Goal: Task Accomplishment & Management: Manage account settings

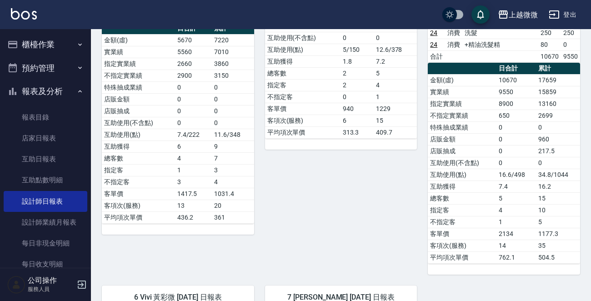
scroll to position [227, 0]
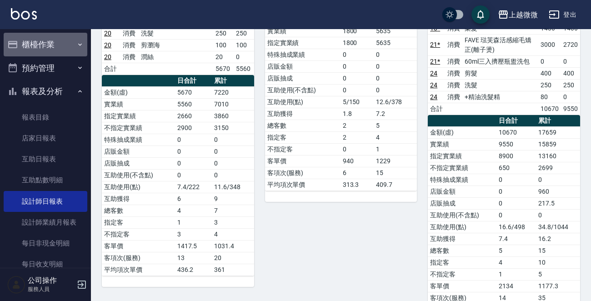
click at [54, 45] on button "櫃檯作業" at bounding box center [46, 45] width 84 height 24
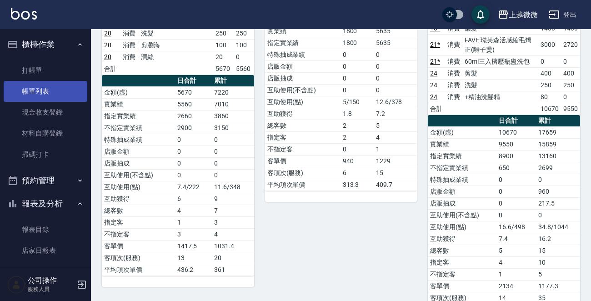
click at [43, 94] on link "帳單列表" at bounding box center [46, 91] width 84 height 21
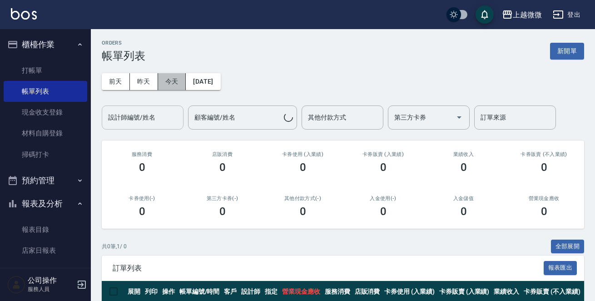
click at [164, 77] on button "今天" at bounding box center [172, 81] width 28 height 17
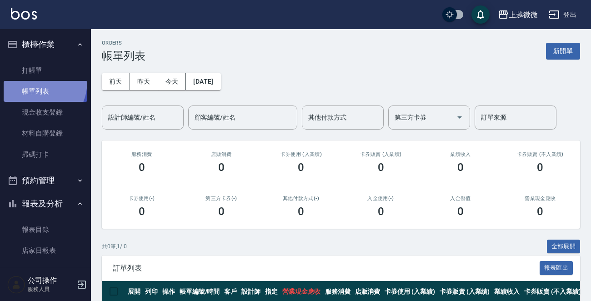
click at [34, 82] on link "帳單列表" at bounding box center [46, 91] width 84 height 21
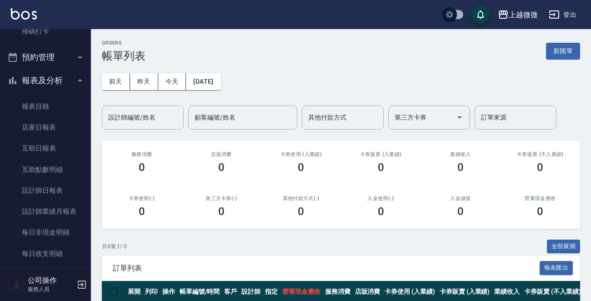
scroll to position [227, 0]
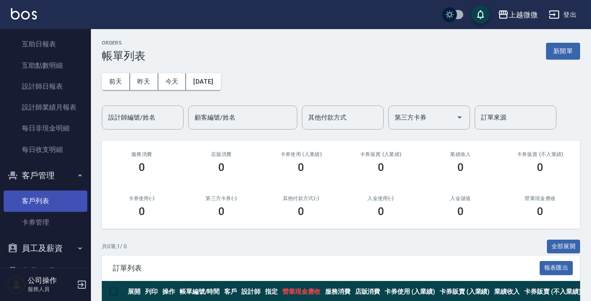
click at [40, 193] on link "客戶列表" at bounding box center [46, 200] width 84 height 21
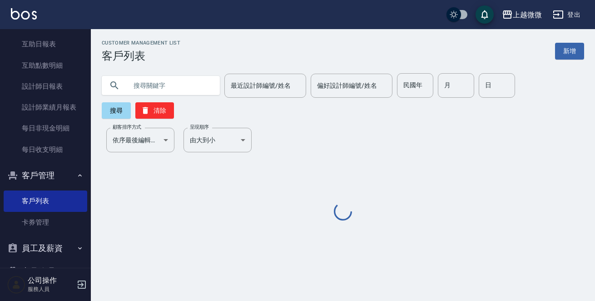
click at [163, 86] on input "text" at bounding box center [169, 85] width 85 height 25
type input "x"
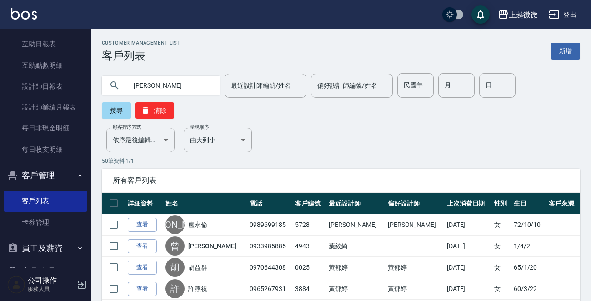
type input "[PERSON_NAME]"
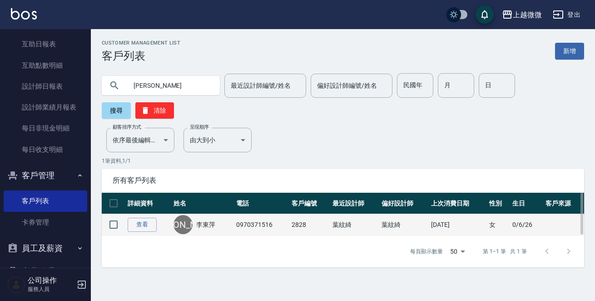
click at [212, 220] on link "李東萍" at bounding box center [205, 224] width 19 height 9
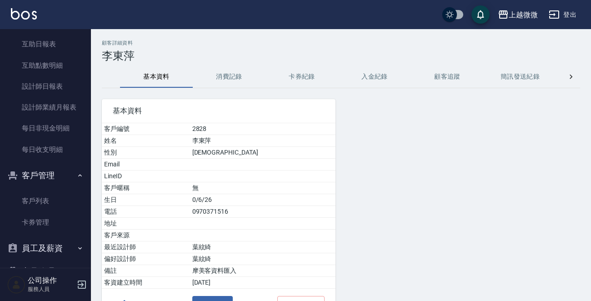
click at [227, 83] on button "消費記錄" at bounding box center [229, 77] width 73 height 22
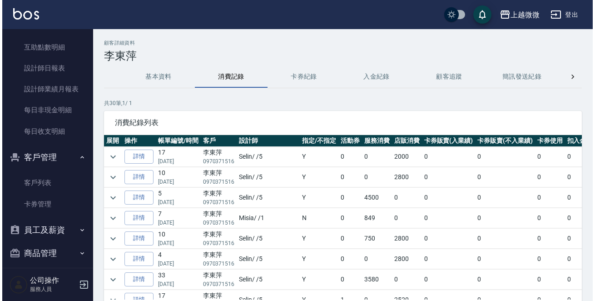
scroll to position [253, 0]
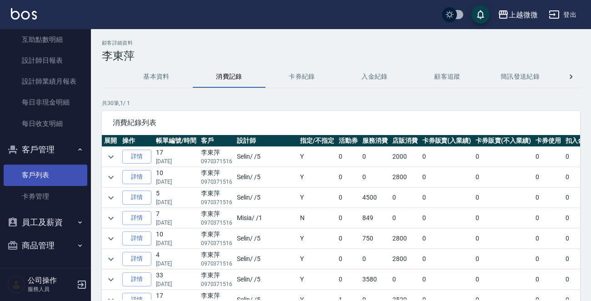
click at [51, 175] on link "客戶列表" at bounding box center [46, 175] width 84 height 21
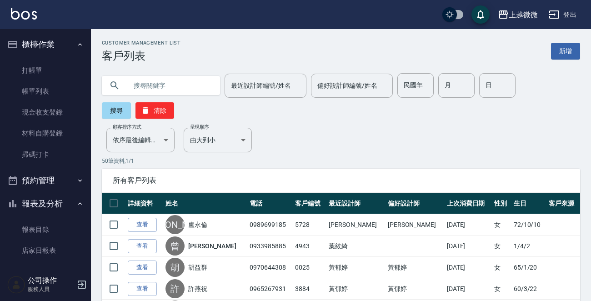
click at [150, 83] on input "text" at bounding box center [169, 85] width 85 height 25
click at [438, 92] on input "月" at bounding box center [456, 85] width 36 height 25
type input "12"
click at [483, 80] on input "日" at bounding box center [497, 85] width 36 height 25
type input "8"
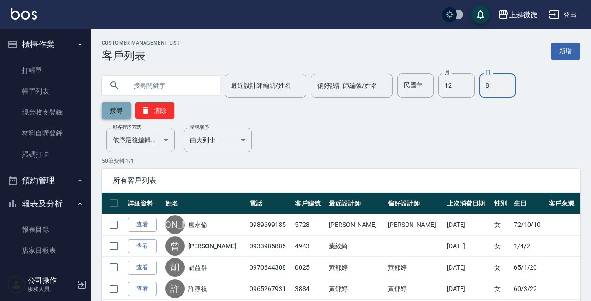
click at [114, 108] on button "搜尋" at bounding box center [116, 110] width 29 height 16
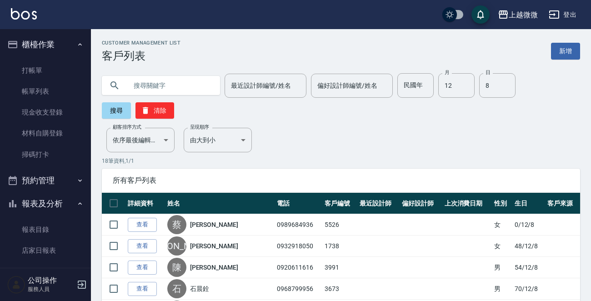
click at [139, 85] on input "text" at bounding box center [169, 85] width 85 height 25
type input "0918399231"
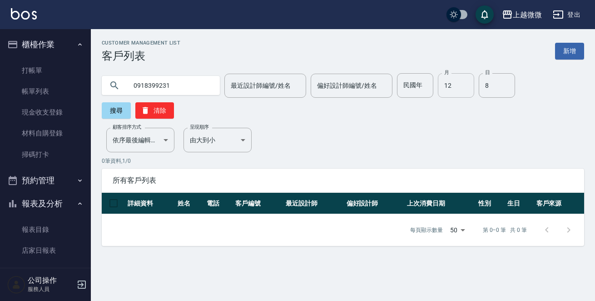
click at [456, 87] on input "12" at bounding box center [456, 85] width 36 height 25
click at [485, 85] on input "8" at bounding box center [497, 85] width 36 height 25
click at [131, 102] on button "搜尋" at bounding box center [116, 110] width 29 height 16
drag, startPoint x: 190, startPoint y: 87, endPoint x: 0, endPoint y: 49, distance: 193.8
click at [0, 49] on div "上越微微 登出 櫃檯作業 打帳單 帳單列表 現金收支登錄 材料自購登錄 掃碼打卡 預約管理 預約管理 單日預約紀錄 單週預約紀錄 報表及分析 報表目錄 店家日…" at bounding box center [297, 150] width 595 height 301
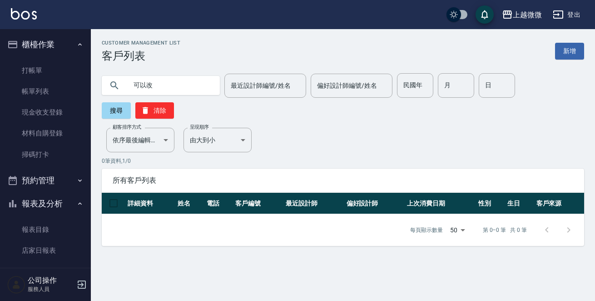
type input "可以改"
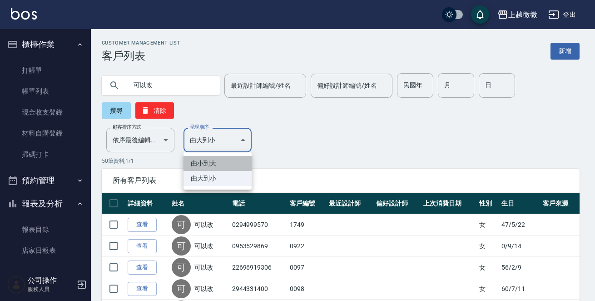
click at [216, 165] on li "由小到大" at bounding box center [218, 163] width 68 height 15
type input "ASC"
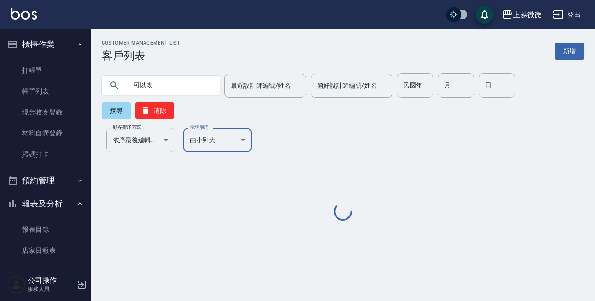
click at [140, 120] on div "Customer Management List 客戶列表 新增 可以改 最近設計師編號/姓名 最近設計師編號/姓名 偏好設計師編號/姓名 偏好設計師編號/姓…" at bounding box center [343, 131] width 505 height 182
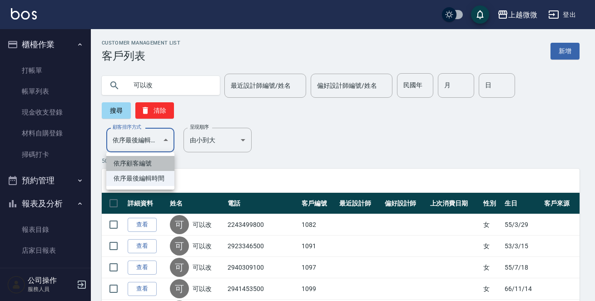
click at [136, 164] on li "依序顧客編號" at bounding box center [140, 163] width 68 height 15
type input "NO"
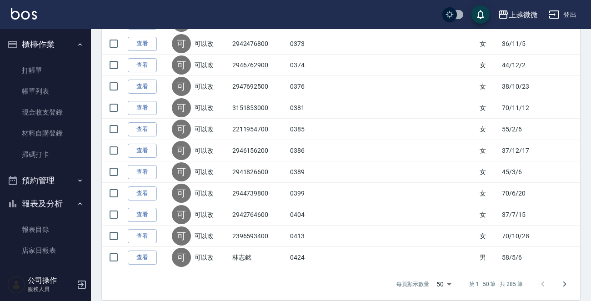
scroll to position [1021, 0]
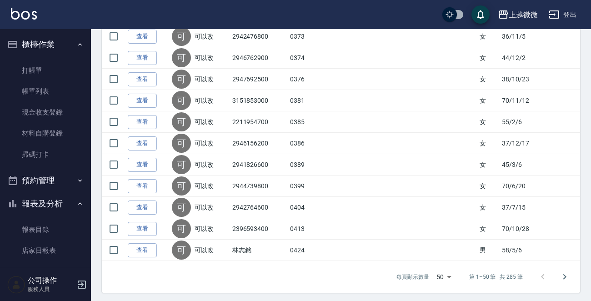
click at [567, 277] on icon "Go to next page" at bounding box center [564, 276] width 11 height 11
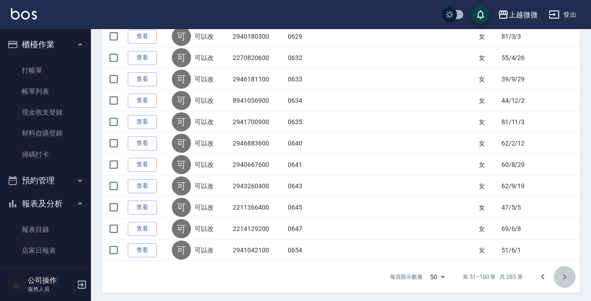
click at [565, 279] on icon "Go to next page" at bounding box center [564, 276] width 11 height 11
click at [565, 271] on icon "Go to next page" at bounding box center [564, 276] width 11 height 11
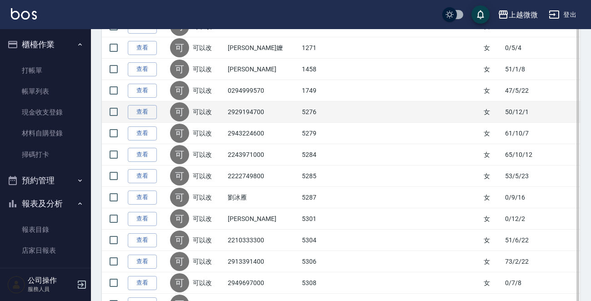
scroll to position [818, 0]
click at [144, 105] on link "查看" at bounding box center [142, 112] width 29 height 14
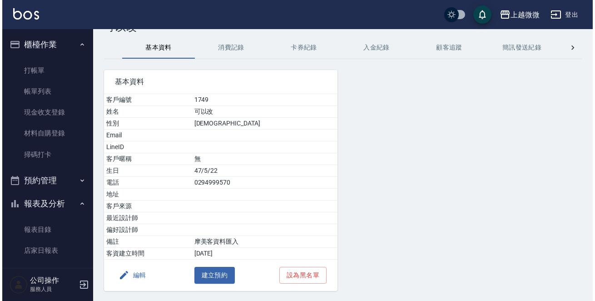
scroll to position [56, 0]
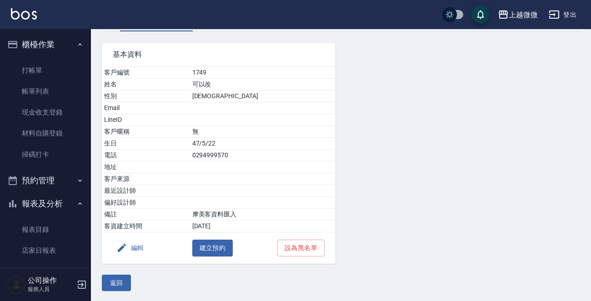
click at [130, 243] on button "編輯" at bounding box center [130, 248] width 35 height 17
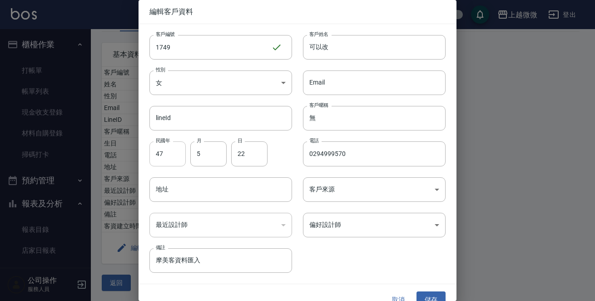
click at [166, 155] on input "47" at bounding box center [168, 153] width 36 height 25
type input "83"
type input "12"
type input "8"
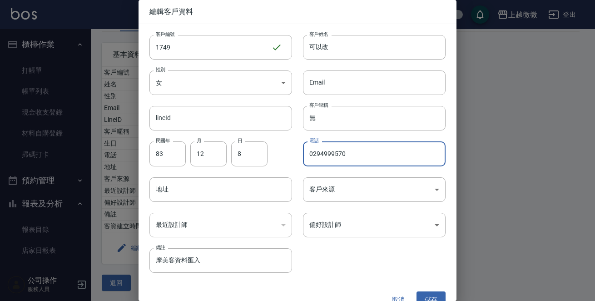
drag, startPoint x: 355, startPoint y: 154, endPoint x: 0, endPoint y: 145, distance: 355.6
click at [55, 142] on div "編輯客戶資料 客戶編號 1749 ​ 客戶編號 客戶姓名 可以改 客戶姓名 性別 女 [DEMOGRAPHIC_DATA] 性別 Email Email li…" at bounding box center [297, 150] width 595 height 301
type input "0918399231"
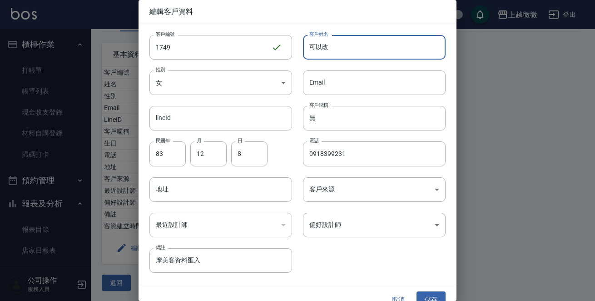
drag, startPoint x: 373, startPoint y: 46, endPoint x: 108, endPoint y: 46, distance: 265.5
click at [119, 36] on div "編輯客戶資料 客戶編號 1749 ​ 客戶編號 客戶姓名 可以改 客戶姓名 性別 女 [DEMOGRAPHIC_DATA] 性別 Email Email li…" at bounding box center [297, 150] width 595 height 301
type input "徐珮珊"
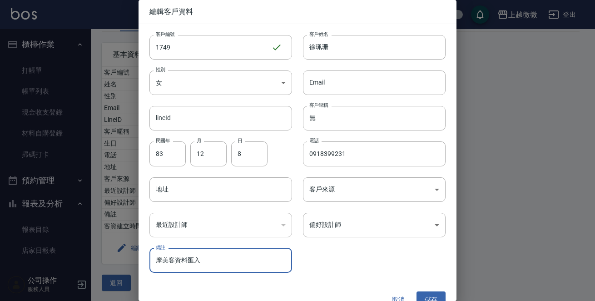
drag, startPoint x: 222, startPoint y: 254, endPoint x: 0, endPoint y: 240, distance: 222.2
click at [0, 256] on div "編輯客戶資料 客戶編號 1749 ​ 客戶編號 客戶姓名 [PERSON_NAME]姓名 性別 女 [DEMOGRAPHIC_DATA] 性別 Email E…" at bounding box center [297, 150] width 595 height 301
click at [348, 225] on body "上越微微 登出 櫃檯作業 打帳單 帳單列表 現金收支登錄 材料自購登錄 掃碼打卡 預約管理 預約管理 單日預約紀錄 單週預約紀錄 報表及分析 報表目錄 店家日…" at bounding box center [297, 123] width 595 height 358
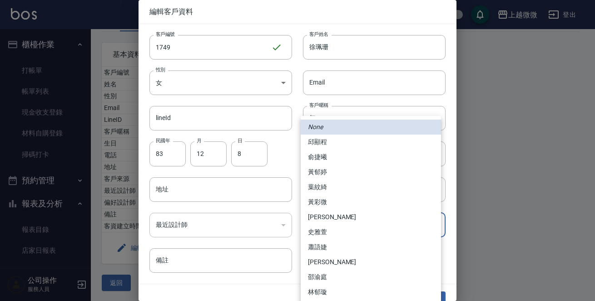
click at [325, 200] on li "黃彩微" at bounding box center [371, 202] width 140 height 15
type input "e9b39a75-e9ae-4339-a7fb-03f22f612cb7"
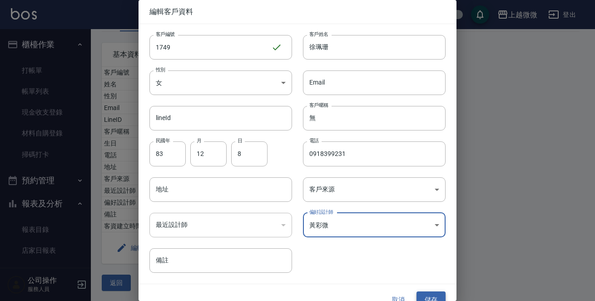
click at [427, 295] on button "儲存" at bounding box center [431, 299] width 29 height 17
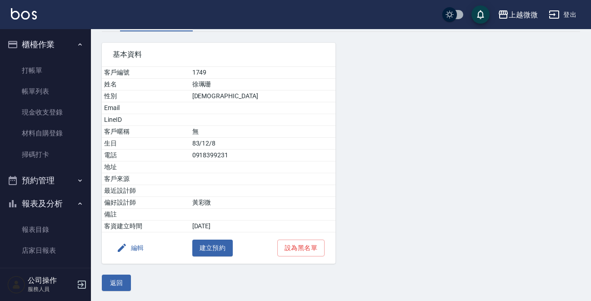
scroll to position [253, 0]
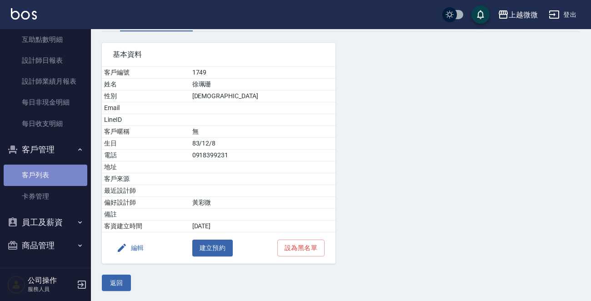
click at [49, 168] on link "客戶列表" at bounding box center [46, 175] width 84 height 21
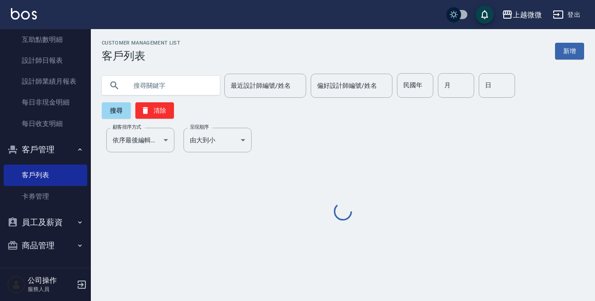
click at [156, 79] on input "text" at bounding box center [169, 85] width 85 height 25
type input "1090"
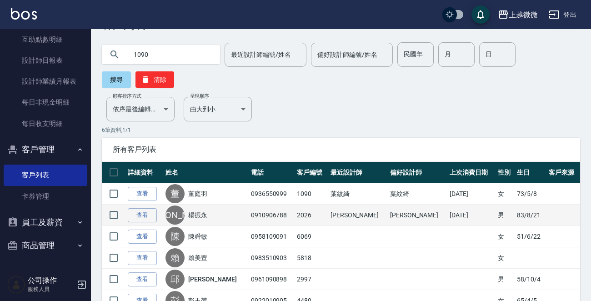
scroll to position [45, 0]
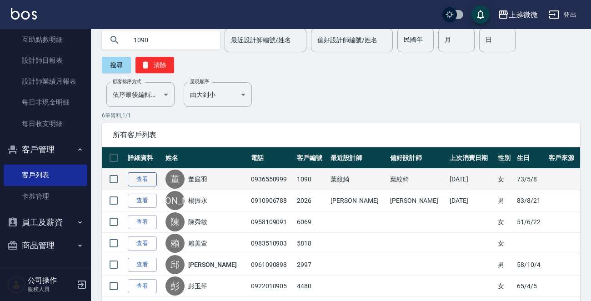
click at [142, 180] on link "查看" at bounding box center [142, 179] width 29 height 14
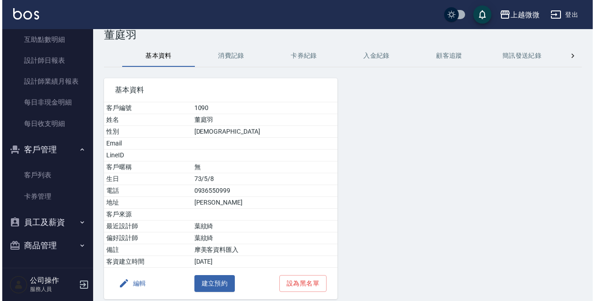
scroll to position [56, 0]
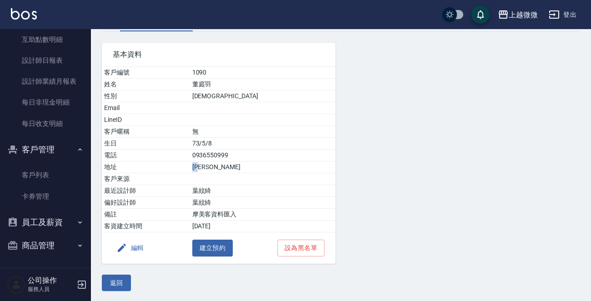
drag, startPoint x: 231, startPoint y: 164, endPoint x: 197, endPoint y: 164, distance: 34.1
click at [197, 164] on tr "地址 庭羽" at bounding box center [219, 167] width 234 height 12
click at [155, 168] on td "地址" at bounding box center [146, 167] width 88 height 12
click at [119, 245] on icon "button" at bounding box center [121, 247] width 11 height 11
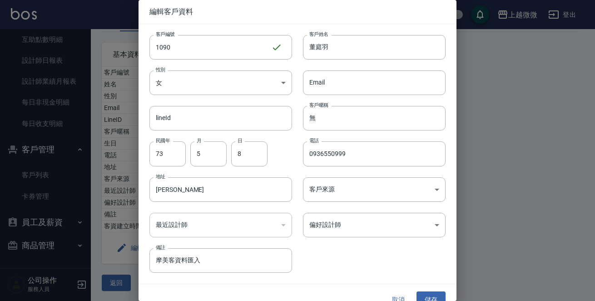
drag, startPoint x: 145, startPoint y: 188, endPoint x: 0, endPoint y: 172, distance: 145.9
click at [0, 172] on div "編輯客戶資料 客戶編號 1090 ​ 客戶編號 客戶姓名 董庭羽 客戶姓名 性別 女 [DEMOGRAPHIC_DATA] 性別 Email Email li…" at bounding box center [297, 150] width 595 height 301
drag, startPoint x: 225, startPoint y: 258, endPoint x: 95, endPoint y: 250, distance: 129.8
click at [95, 250] on div "編輯客戶資料 客戶編號 1090 ​ 客戶編號 客戶姓名 董庭羽 客戶姓名 性別 女 [DEMOGRAPHIC_DATA] 性別 Email Email li…" at bounding box center [297, 150] width 595 height 301
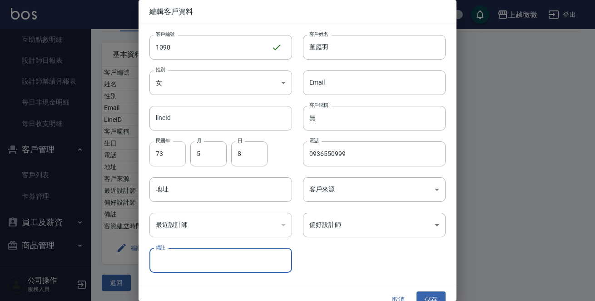
click at [177, 155] on input "73" at bounding box center [168, 153] width 36 height 25
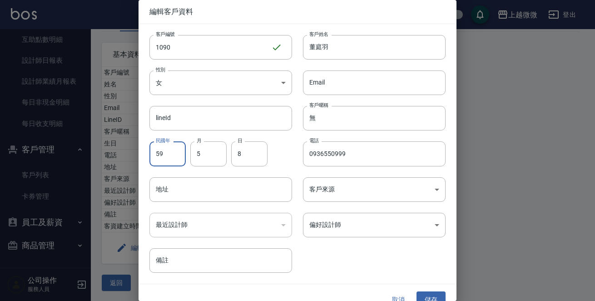
type input "59"
type input "2"
type input "5"
click at [427, 296] on button "儲存" at bounding box center [431, 299] width 29 height 17
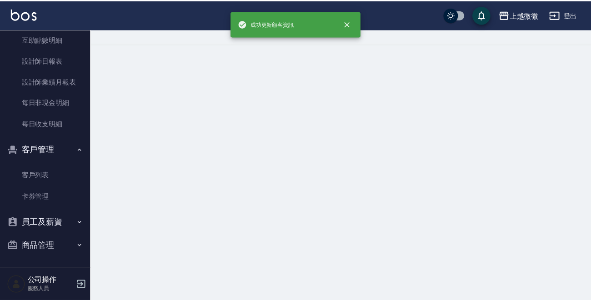
scroll to position [0, 0]
